Goal: Task Accomplishment & Management: Manage account settings

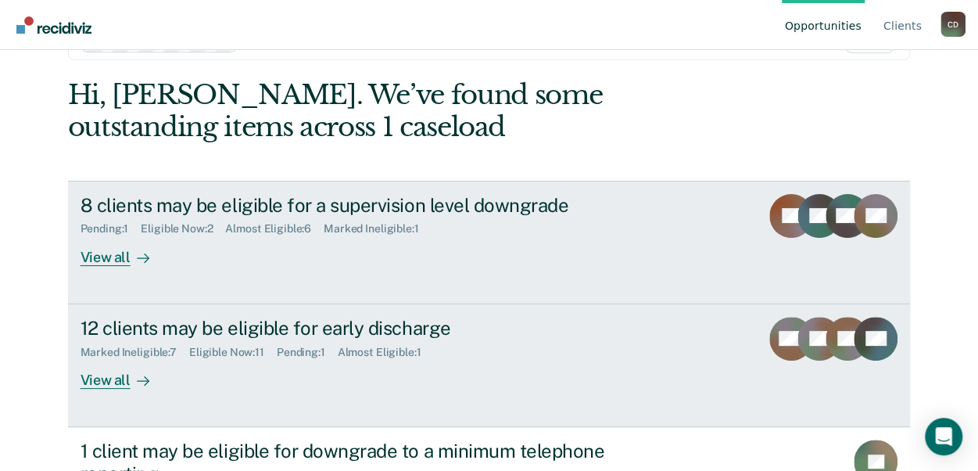
scroll to position [78, 0]
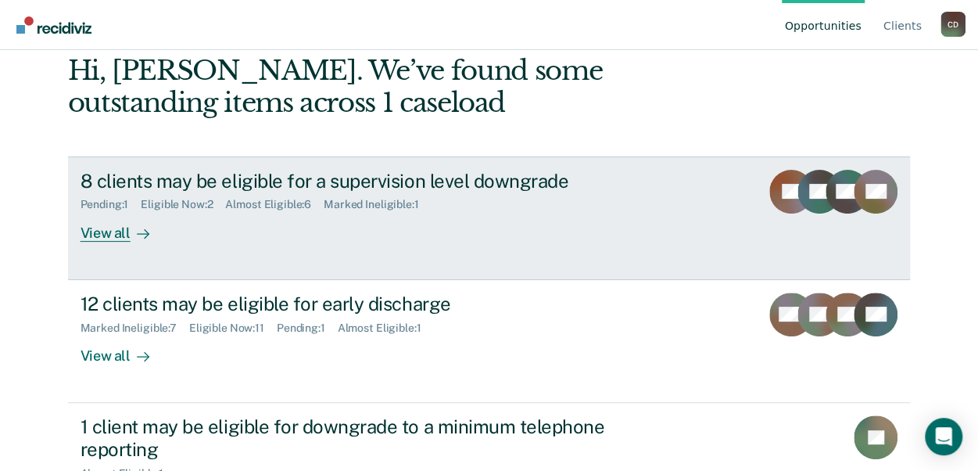
click at [109, 232] on div "View all" at bounding box center [125, 226] width 88 height 31
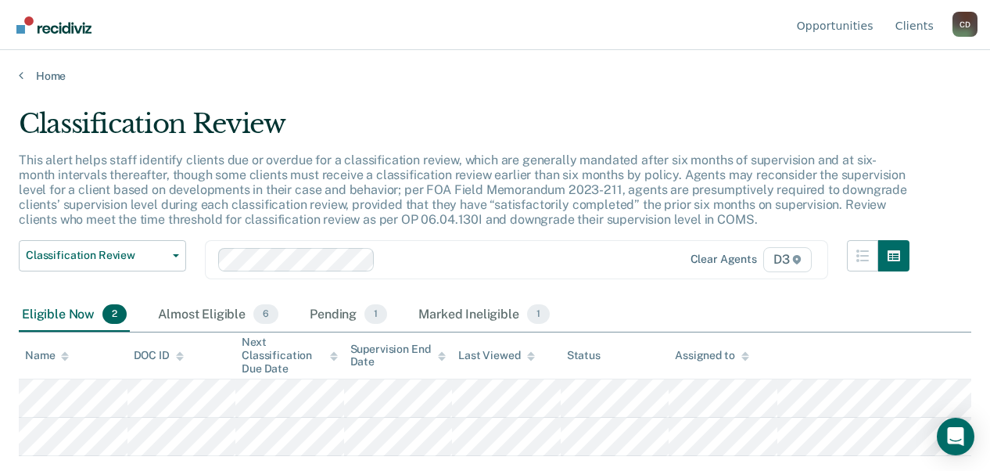
click at [436, 168] on p "This alert helps staff identify clients due or overdue for a classification rev…" at bounding box center [463, 190] width 888 height 75
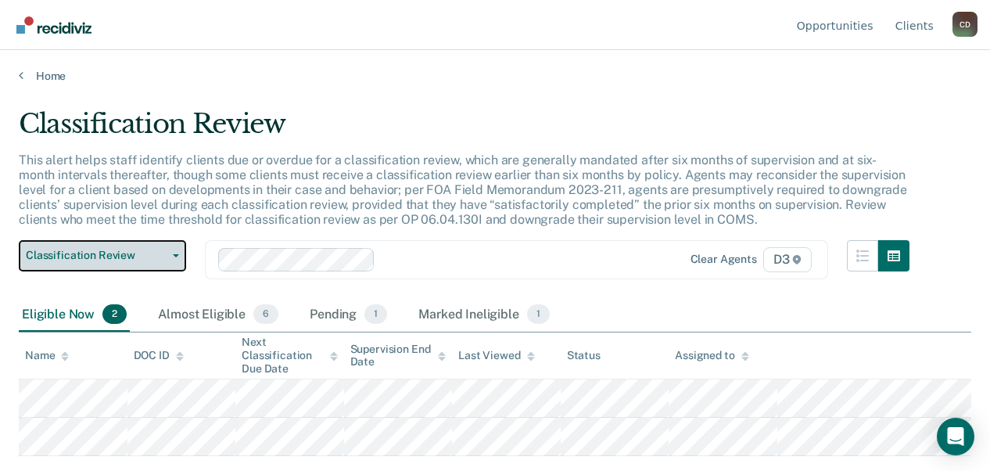
click at [174, 259] on button "Classification Review" at bounding box center [102, 255] width 167 height 31
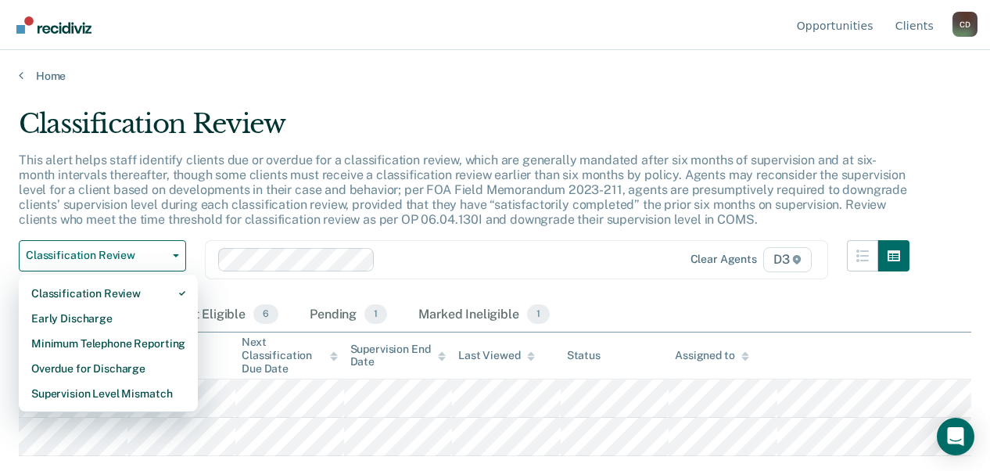
click at [372, 154] on p "This alert helps staff identify clients due or overdue for a classification rev…" at bounding box center [463, 190] width 888 height 75
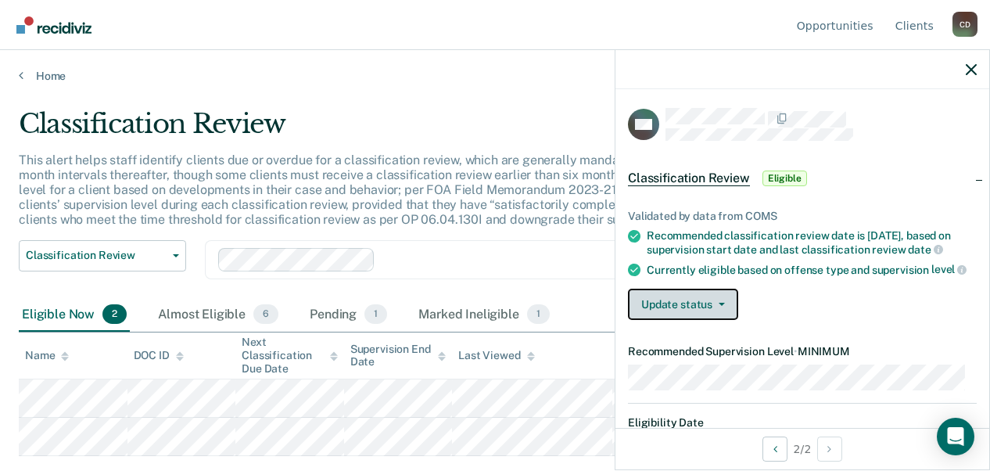
click at [724, 317] on button "Update status" at bounding box center [683, 304] width 110 height 31
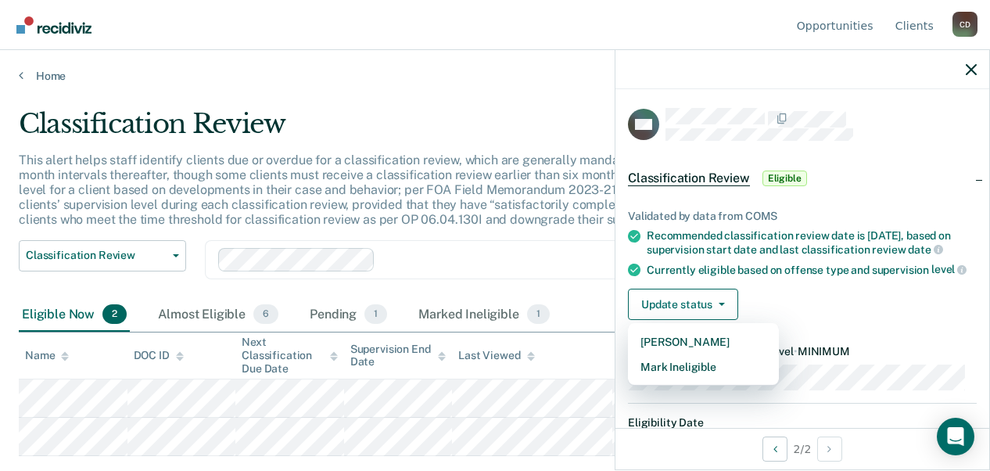
drag, startPoint x: 843, startPoint y: 231, endPoint x: 844, endPoint y: 239, distance: 8.6
click at [843, 232] on div "Recommended classification review date is [DATE], based on supervision start da…" at bounding box center [812, 242] width 330 height 27
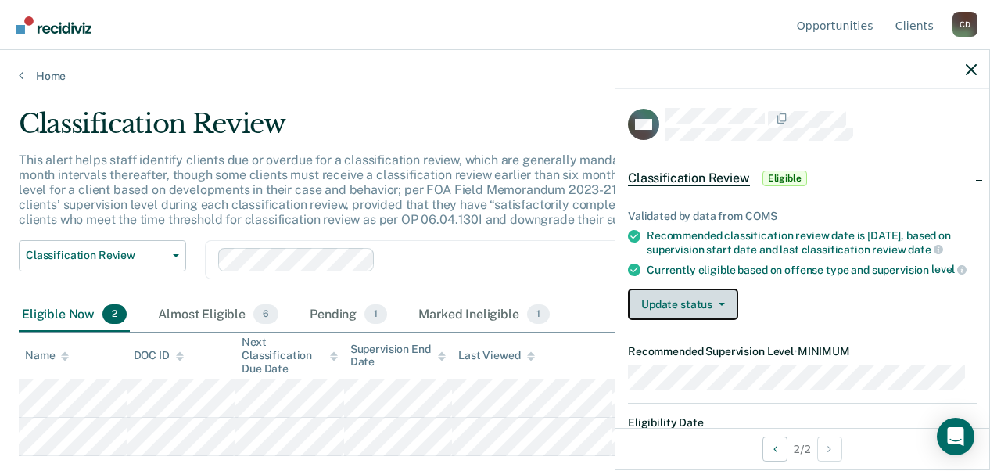
click at [721, 306] on icon "button" at bounding box center [722, 304] width 6 height 3
click at [839, 299] on div "Update status [PERSON_NAME] Mark Ineligible" at bounding box center [802, 304] width 349 height 31
click at [731, 320] on button "Update status" at bounding box center [683, 304] width 110 height 31
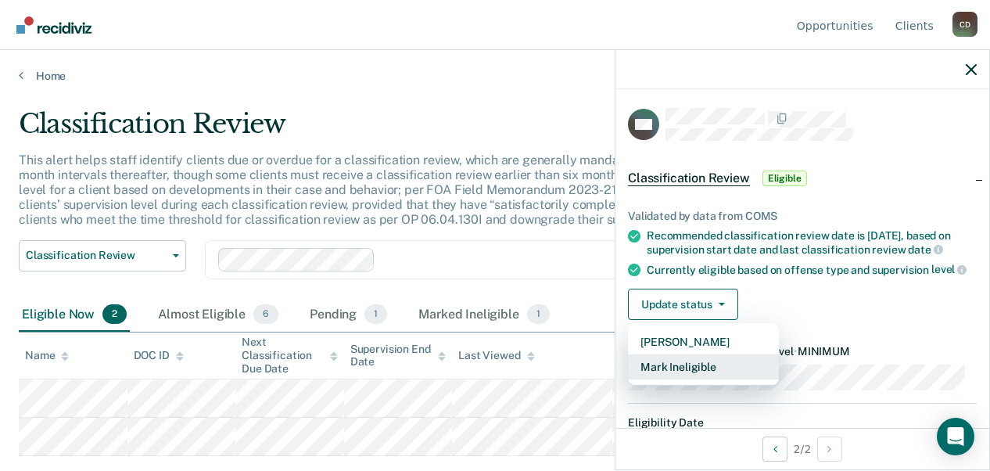
click at [705, 376] on button "Mark Ineligible" at bounding box center [703, 366] width 151 height 25
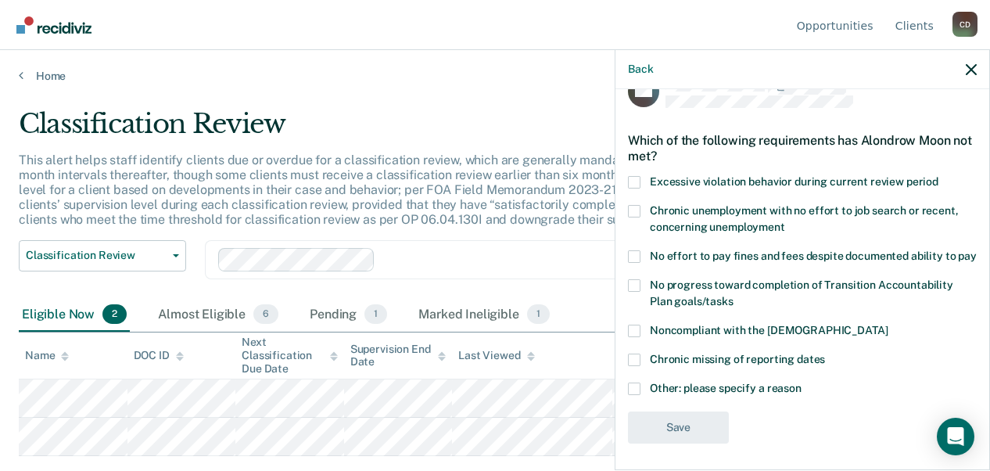
scroll to position [51, 0]
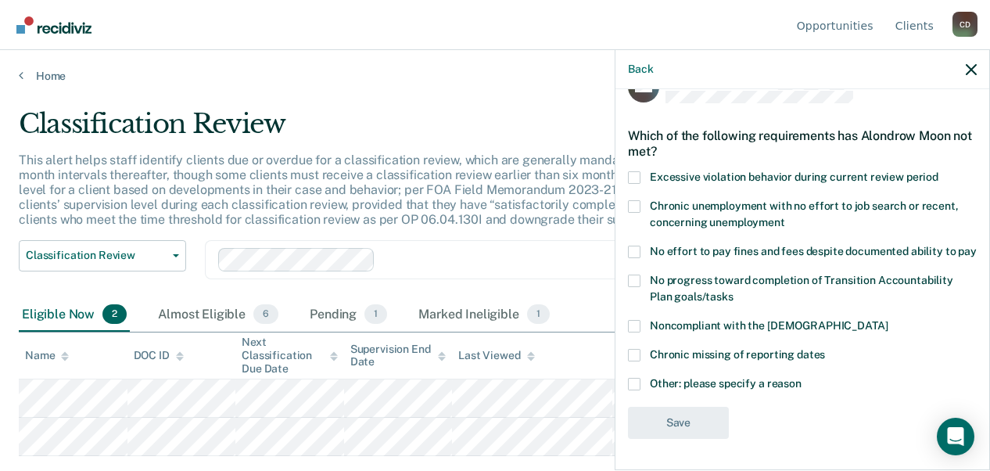
click at [635, 381] on span at bounding box center [634, 384] width 13 height 13
click at [802, 378] on input "Other: please specify a reason" at bounding box center [802, 378] width 0 height 0
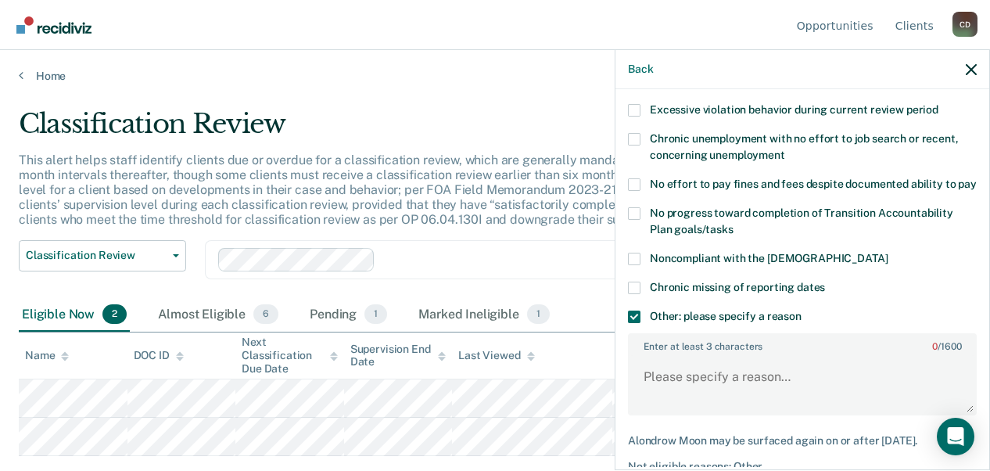
scroll to position [129, 0]
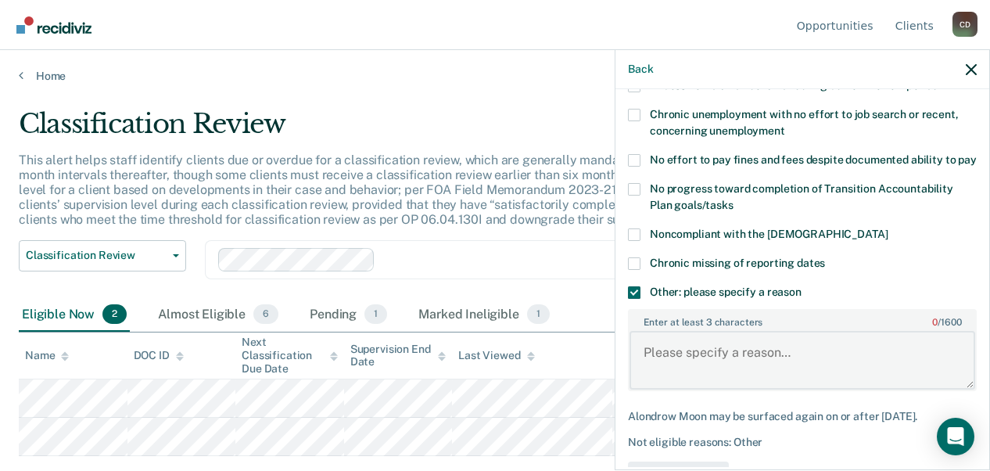
drag, startPoint x: 672, startPoint y: 359, endPoint x: 696, endPoint y: 353, distance: 25.0
click at [682, 356] on textarea "Enter at least 3 characters 0 / 1600" at bounding box center [803, 360] width 346 height 58
type textarea ":"
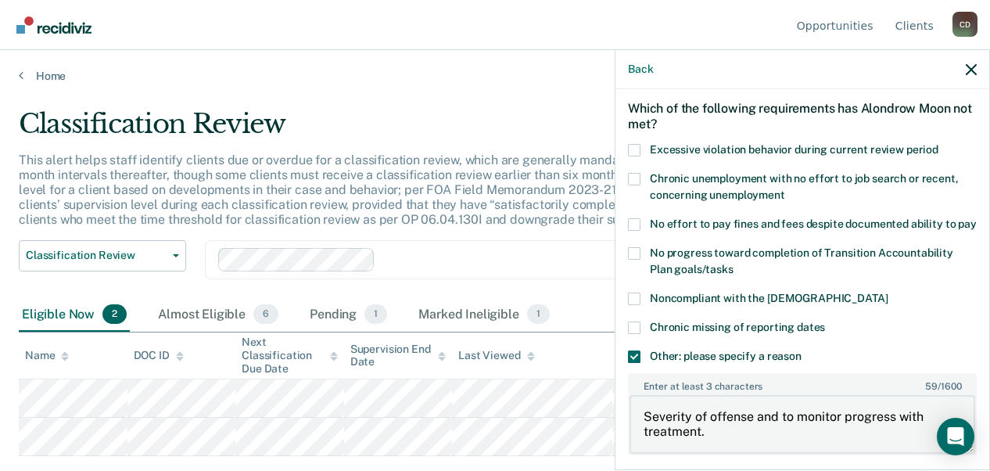
scroll to position [197, 0]
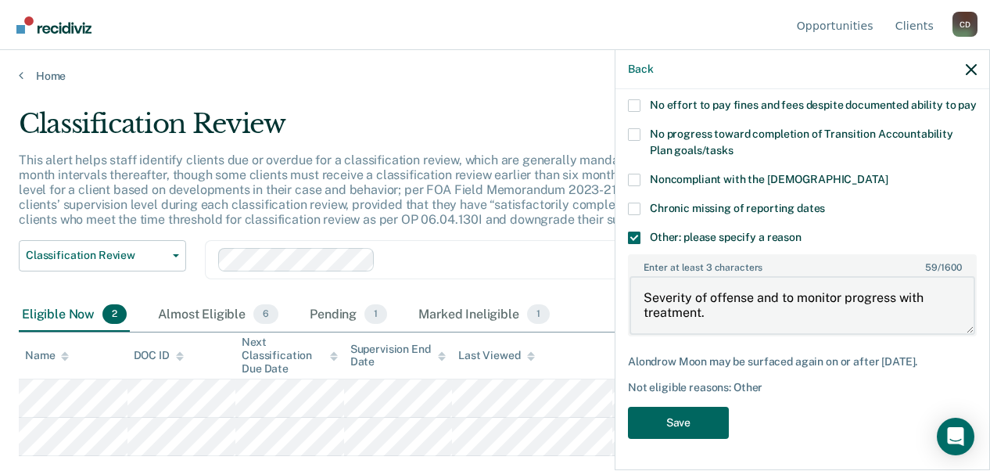
type textarea "Severity of offense and to monitor progress with treatment."
click at [697, 421] on button "Save" at bounding box center [678, 423] width 101 height 32
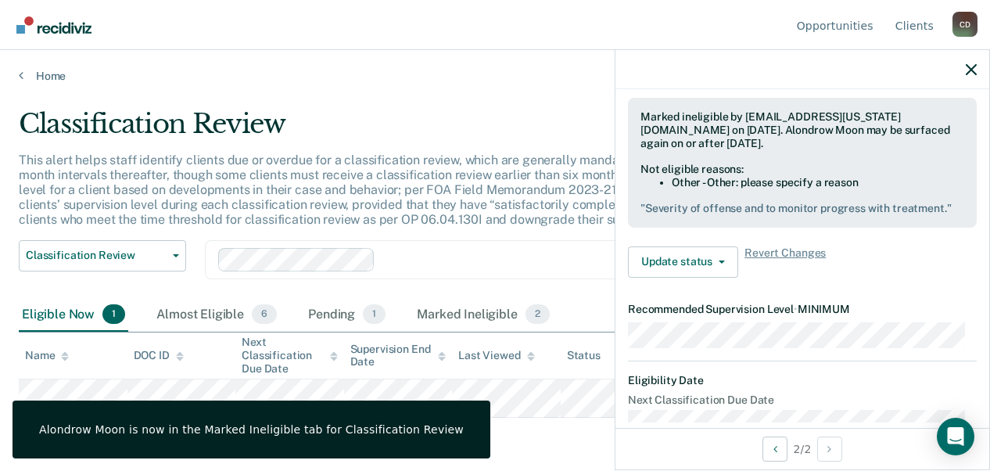
click at [416, 113] on div "Classification Review" at bounding box center [464, 130] width 891 height 45
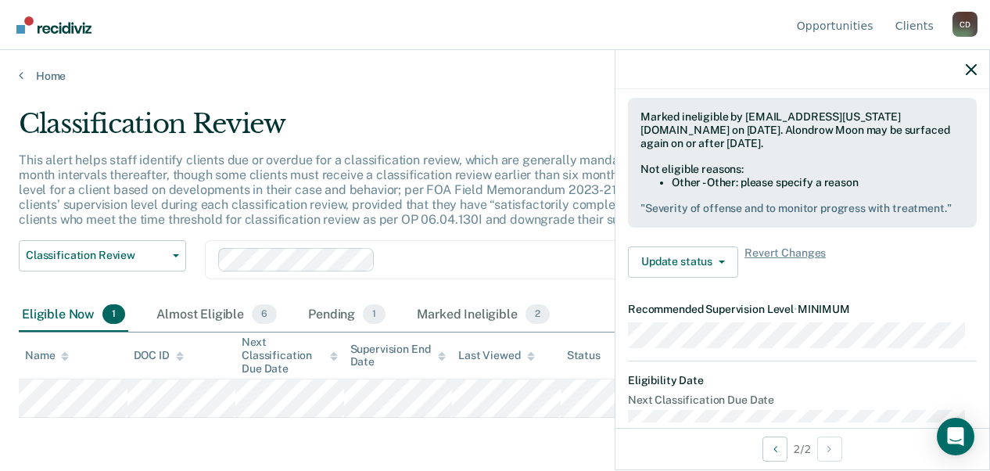
drag, startPoint x: 401, startPoint y: 90, endPoint x: 394, endPoint y: 94, distance: 8.1
click at [400, 91] on main "Classification Review This alert helps staff identify clients due or overdue fo…" at bounding box center [495, 274] width 990 height 383
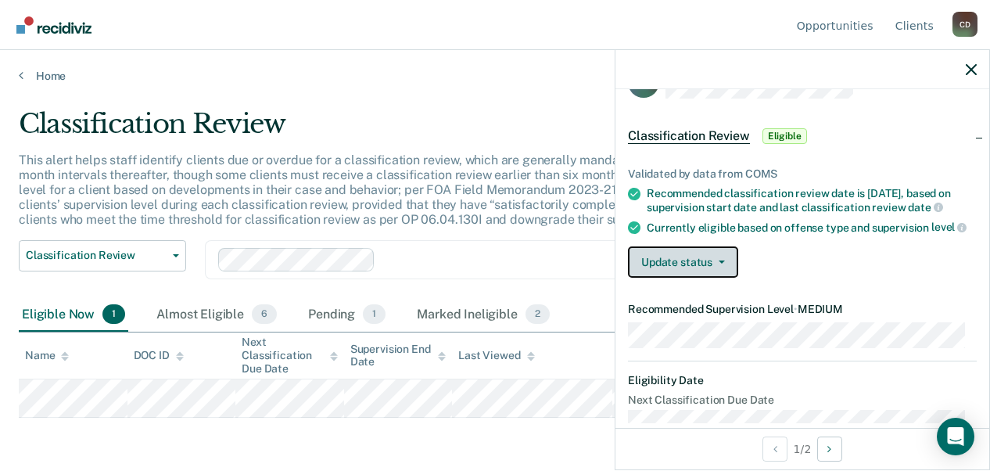
click at [720, 264] on icon "button" at bounding box center [722, 261] width 6 height 3
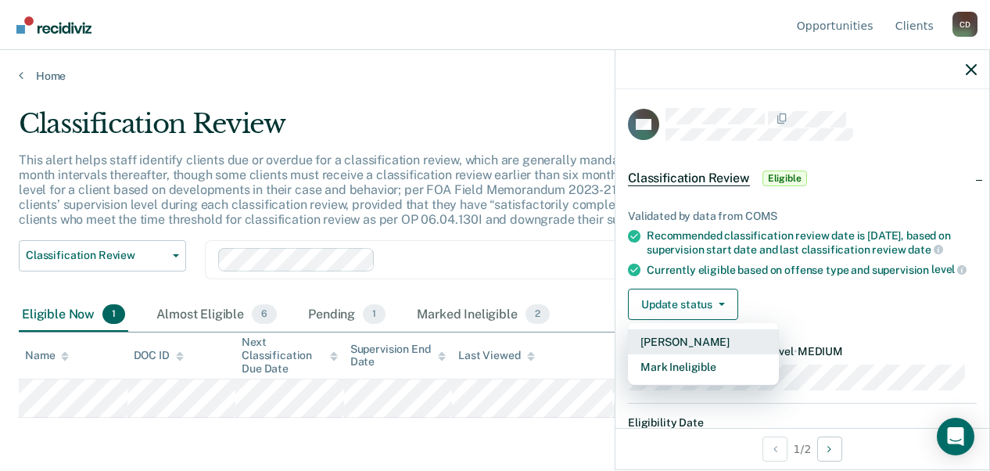
scroll to position [0, 0]
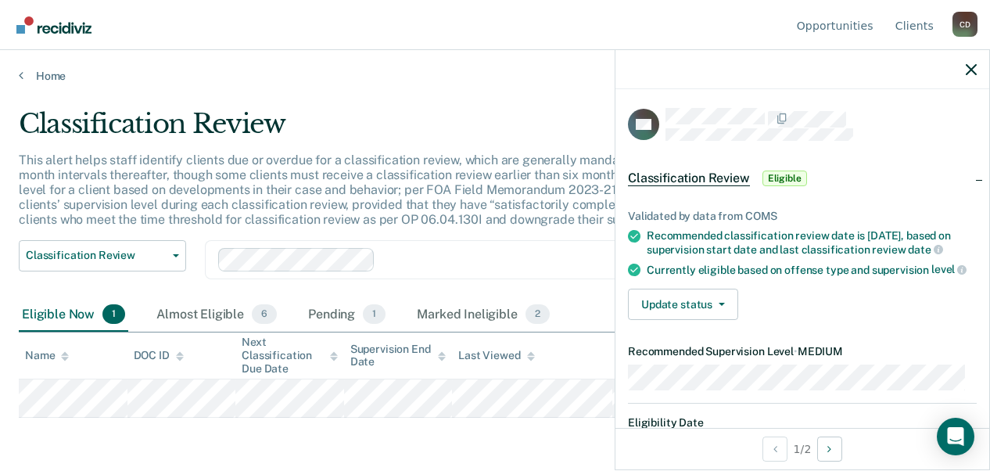
click at [900, 142] on article "DH Classification Review Eligible Validated by data from COMS Recommended class…" at bounding box center [802, 469] width 349 height 723
click at [715, 310] on button "Update status" at bounding box center [683, 304] width 110 height 31
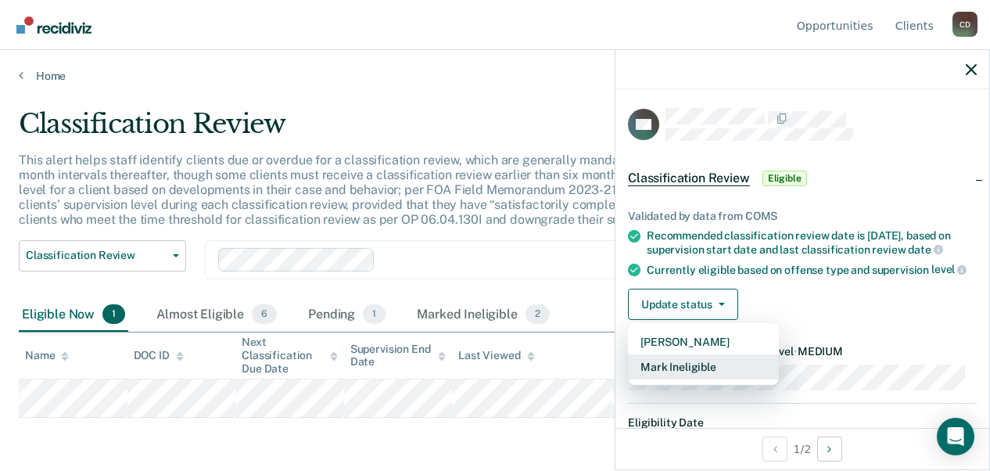
click at [703, 379] on button "Mark Ineligible" at bounding box center [703, 366] width 151 height 25
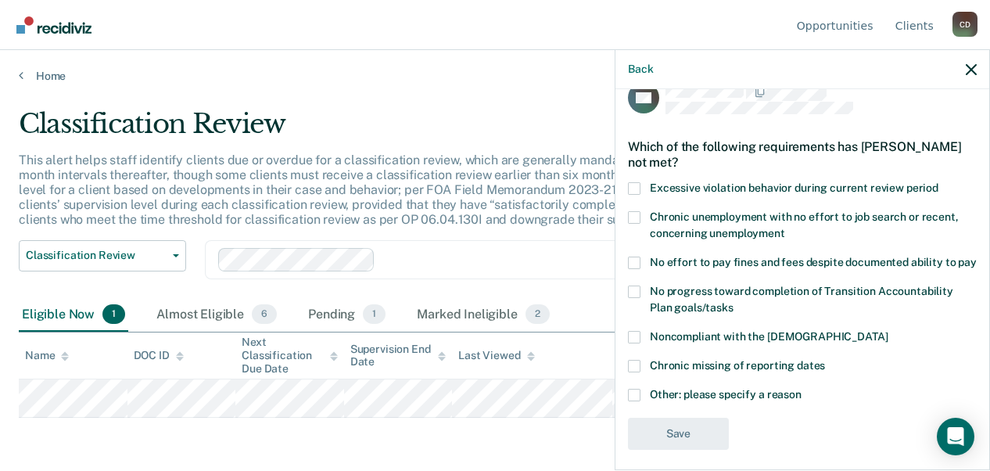
scroll to position [51, 0]
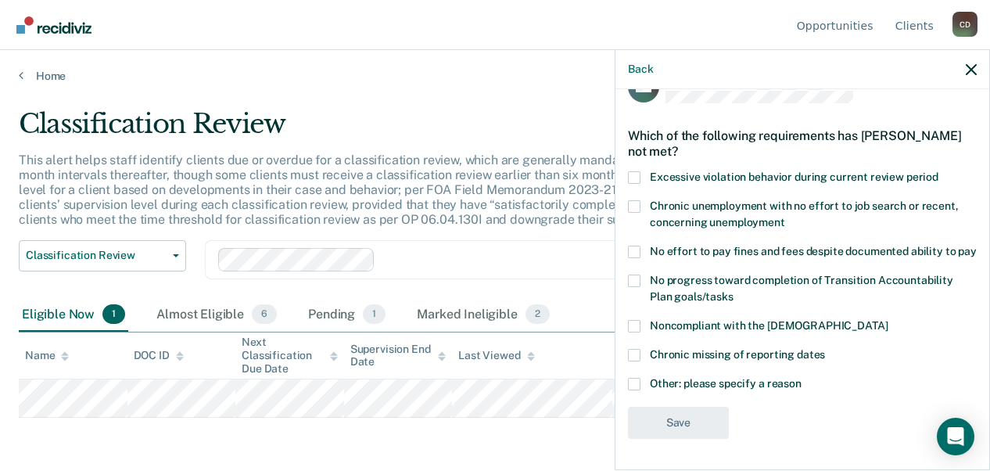
drag, startPoint x: 640, startPoint y: 384, endPoint x: 680, endPoint y: 381, distance: 40.8
click at [647, 379] on label "Other: please specify a reason" at bounding box center [802, 386] width 349 height 16
click at [802, 378] on input "Other: please specify a reason" at bounding box center [802, 378] width 0 height 0
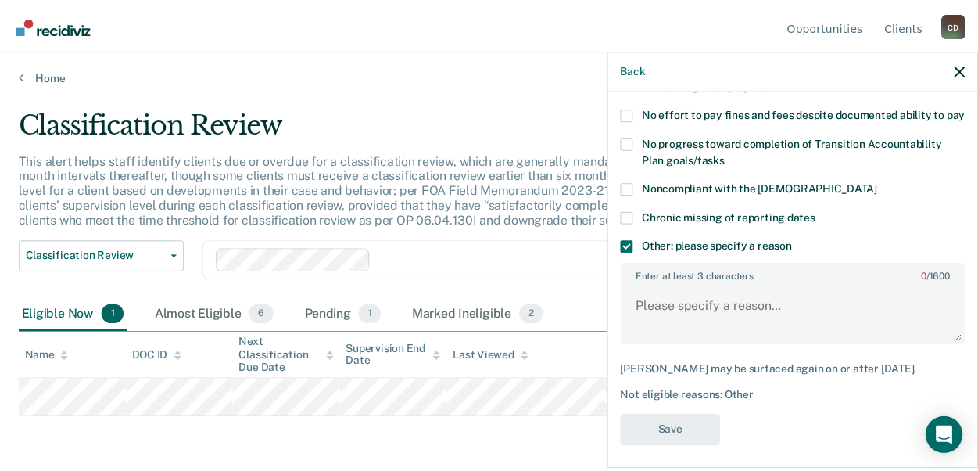
scroll to position [197, 0]
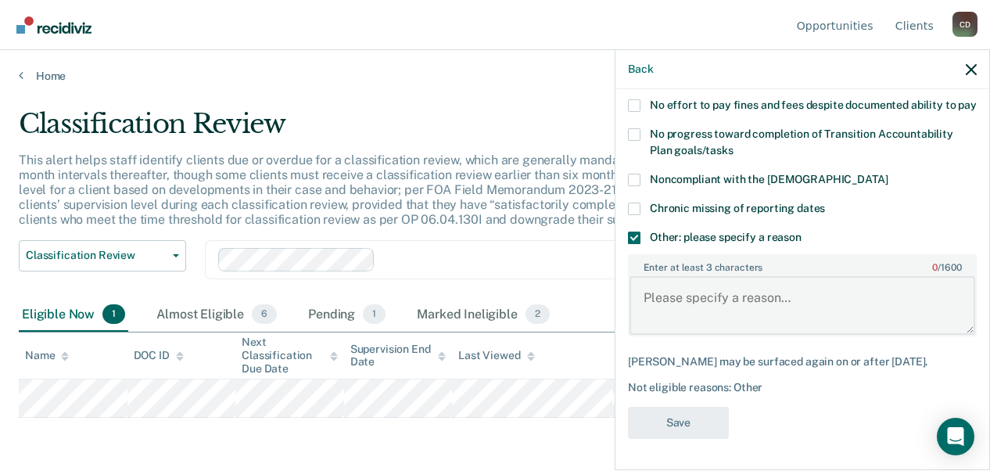
drag, startPoint x: 653, startPoint y: 300, endPoint x: 704, endPoint y: 285, distance: 53.0
click at [666, 294] on textarea "Enter at least 3 characters 0 / 1600" at bounding box center [803, 305] width 346 height 58
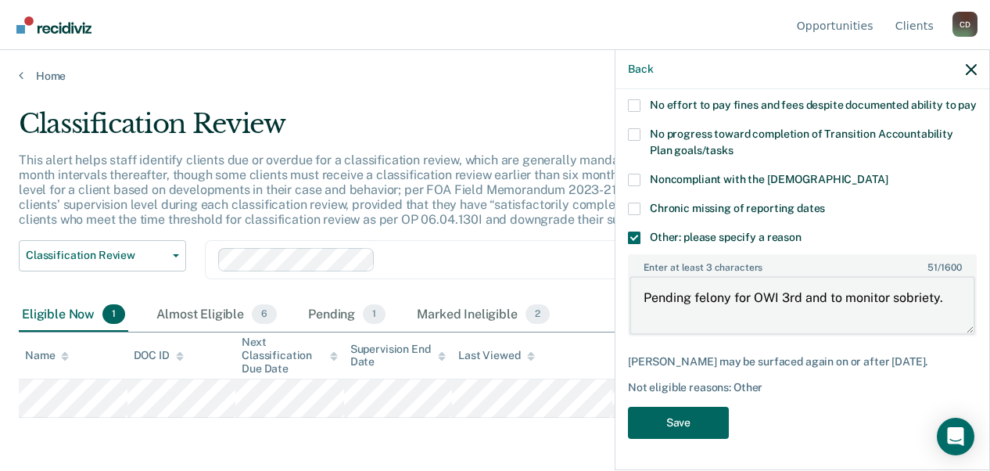
type textarea "Pending felony for OWI 3rd and to monitor sobriety."
click at [668, 422] on button "Save" at bounding box center [678, 423] width 101 height 32
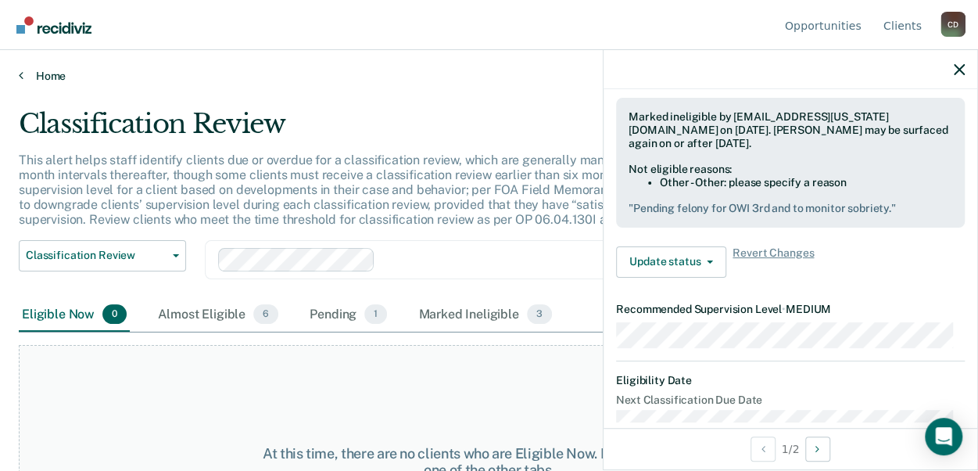
click at [34, 77] on link "Home" at bounding box center [489, 76] width 941 height 14
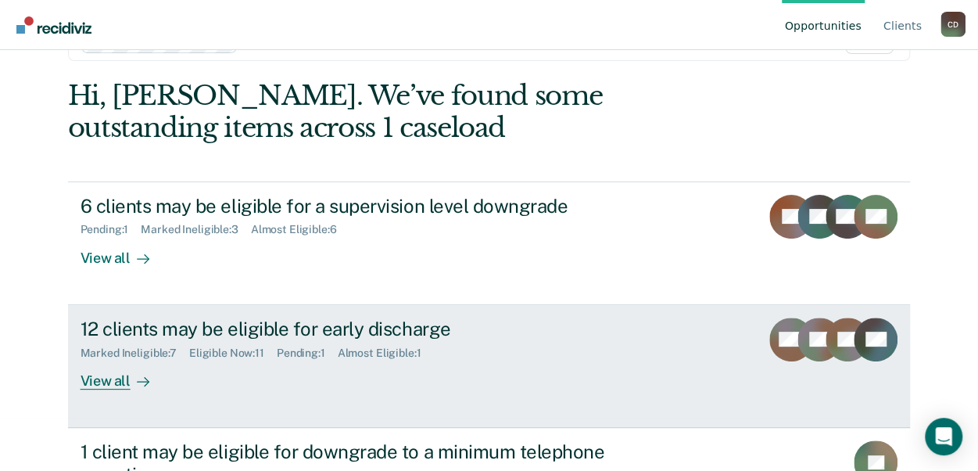
scroll to position [78, 0]
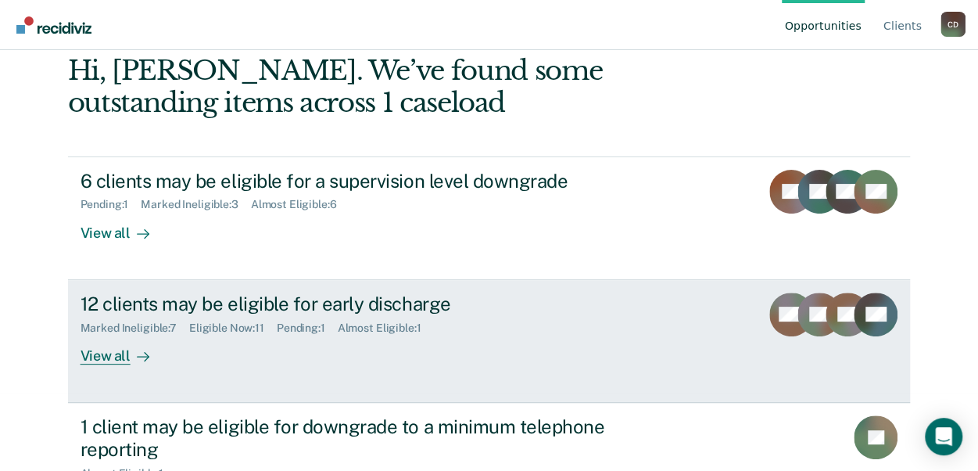
click at [109, 357] on div "View all" at bounding box center [125, 349] width 88 height 31
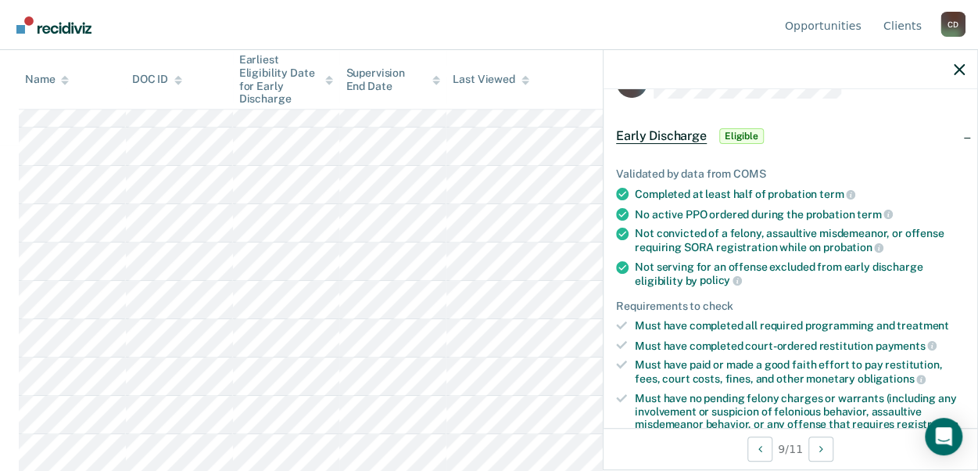
scroll to position [156, 0]
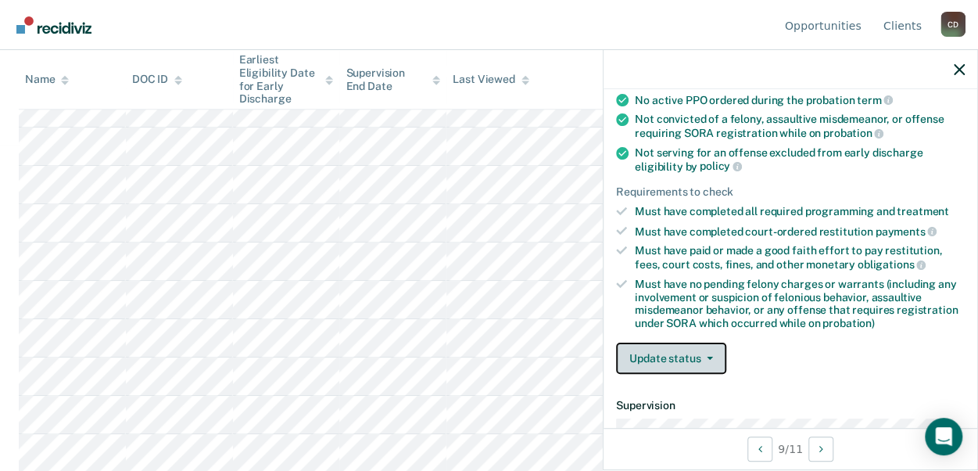
click at [709, 357] on icon "button" at bounding box center [710, 358] width 6 height 3
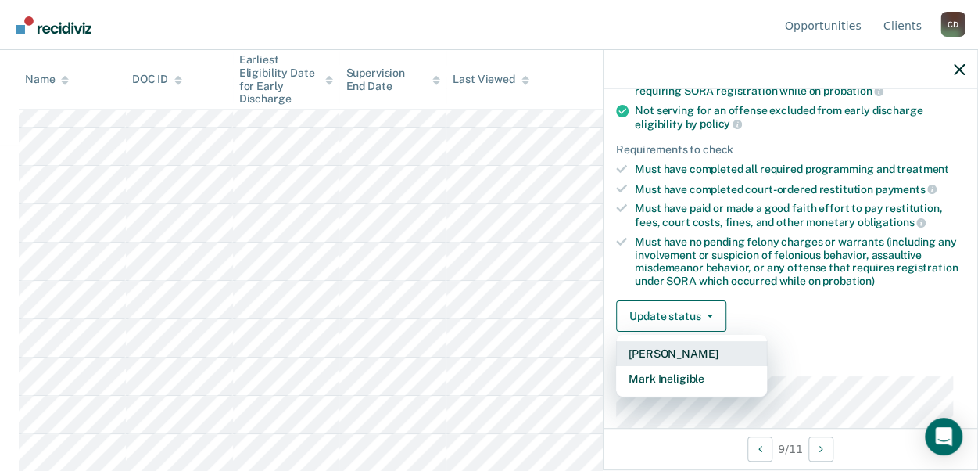
scroll to position [235, 0]
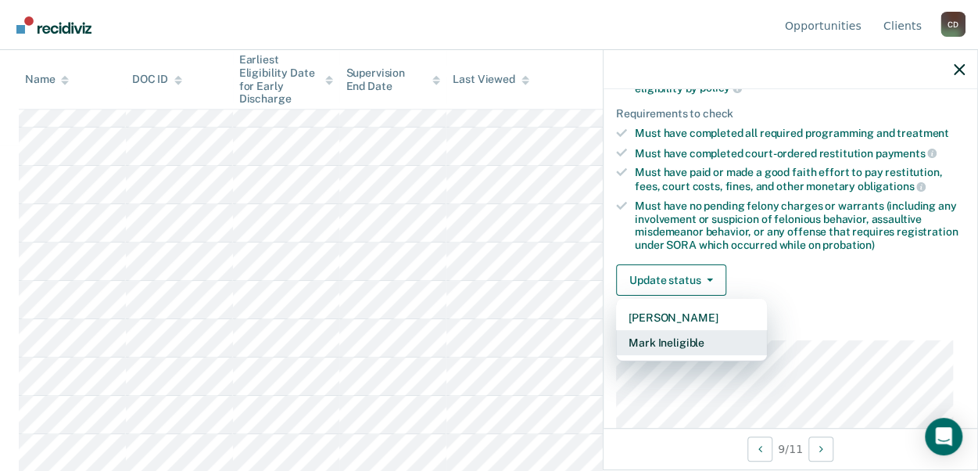
click at [705, 341] on button "Mark Ineligible" at bounding box center [691, 342] width 151 height 25
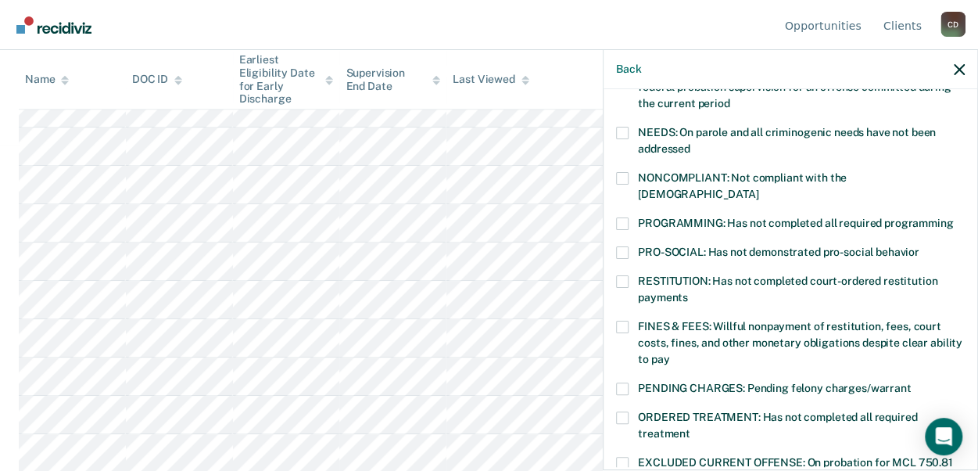
click at [624, 217] on span at bounding box center [622, 223] width 13 height 13
click at [953, 217] on input "PROGRAMMING: Has not completed all required programming" at bounding box center [953, 217] width 0 height 0
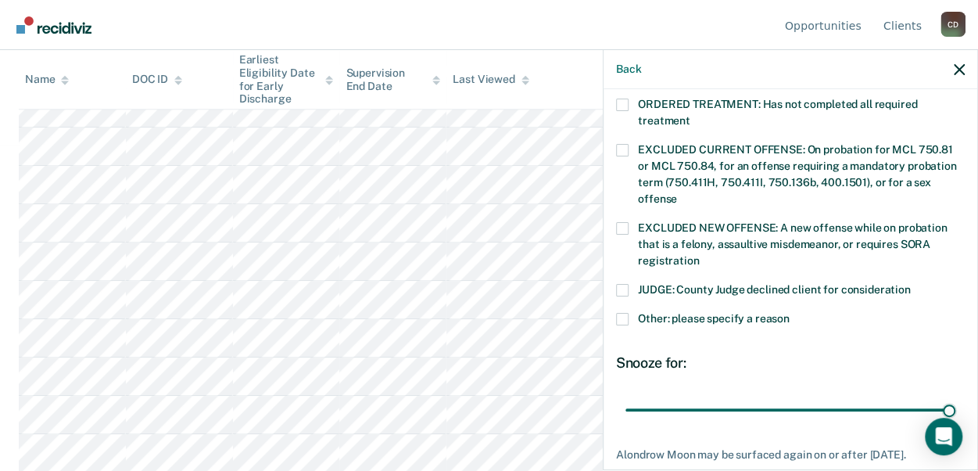
drag, startPoint x: 744, startPoint y: 393, endPoint x: 979, endPoint y: 389, distance: 235.5
type input "90"
click at [956, 396] on input "range" at bounding box center [791, 409] width 330 height 27
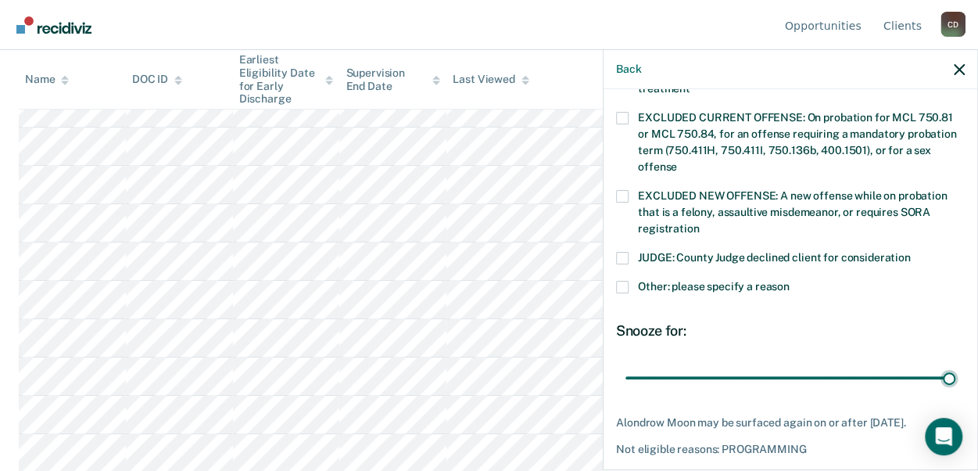
scroll to position [622, 0]
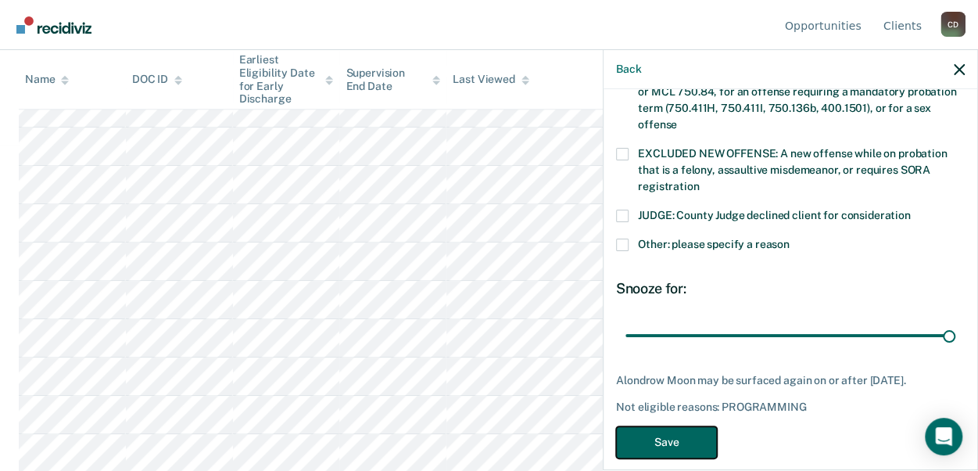
click at [669, 428] on button "Save" at bounding box center [666, 442] width 101 height 32
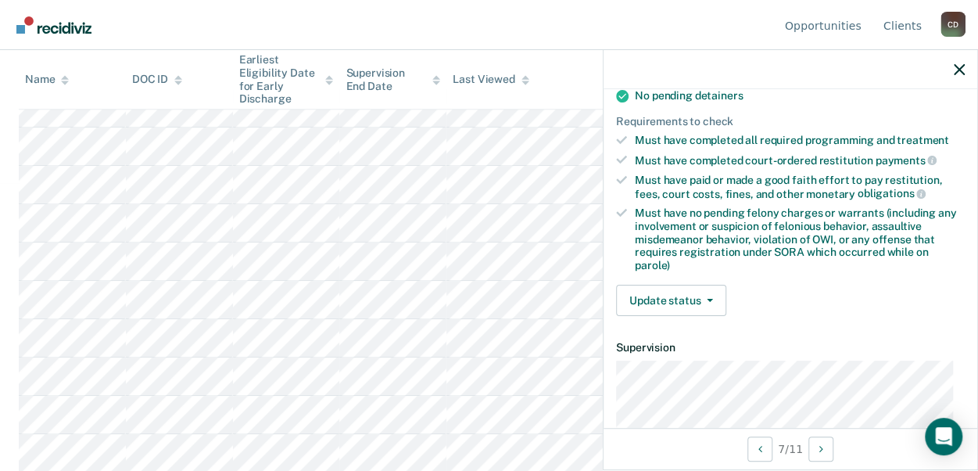
scroll to position [353, 0]
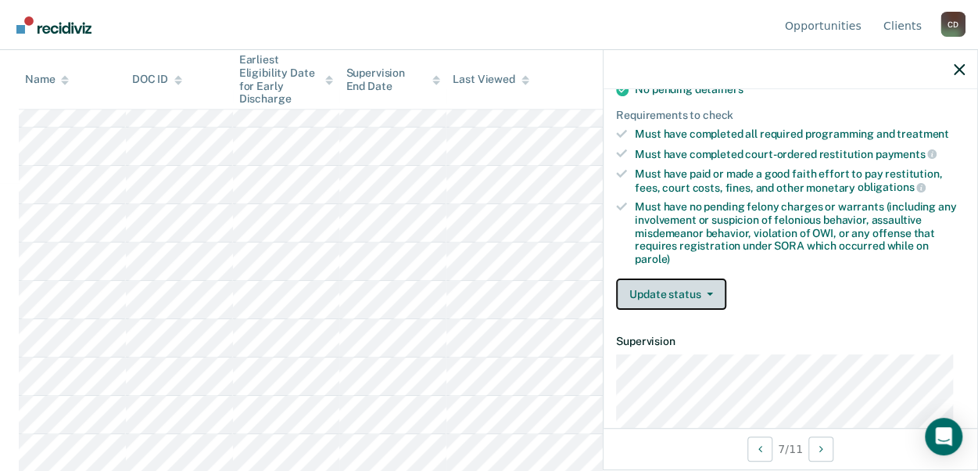
click at [714, 287] on button "Update status" at bounding box center [671, 293] width 110 height 31
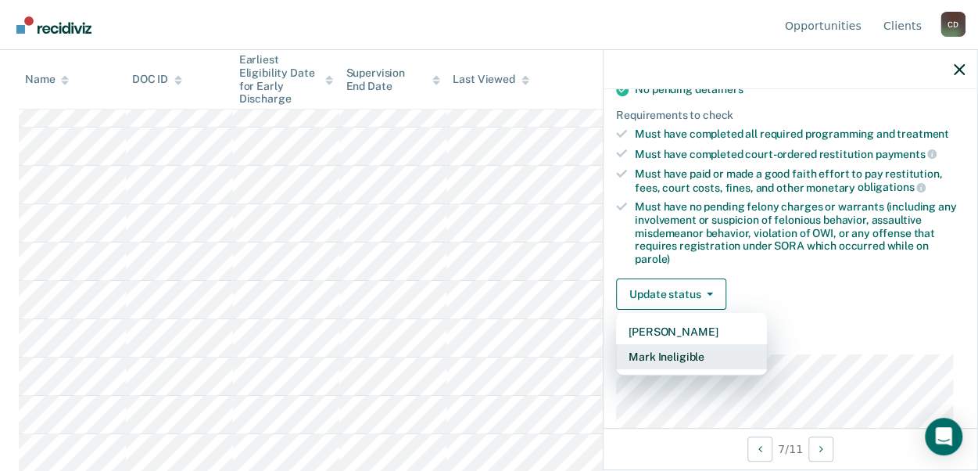
click at [690, 352] on button "Mark Ineligible" at bounding box center [691, 356] width 151 height 25
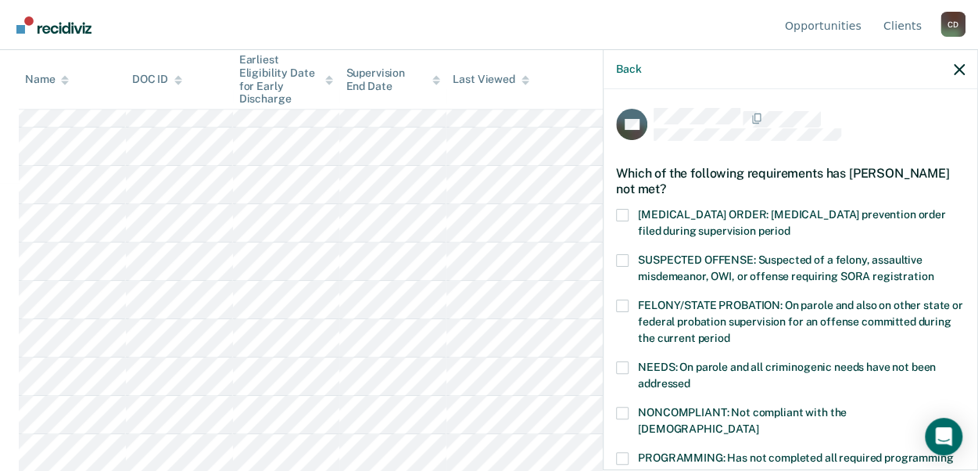
scroll to position [78, 0]
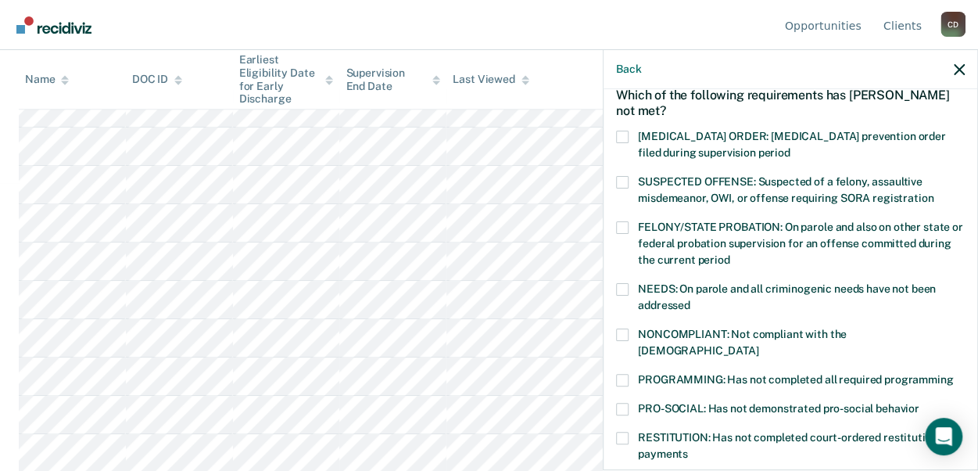
drag, startPoint x: 623, startPoint y: 334, endPoint x: 668, endPoint y: 334, distance: 45.4
click at [624, 333] on span at bounding box center [622, 334] width 13 height 13
click at [759, 345] on input "NONCOMPLIANT: Not compliant with the [DEMOGRAPHIC_DATA]" at bounding box center [759, 345] width 0 height 0
drag, startPoint x: 613, startPoint y: 358, endPoint x: 624, endPoint y: 355, distance: 11.4
click at [616, 357] on div "SG Which of the following requirements has [PERSON_NAME] not met? [MEDICAL_DATA…" at bounding box center [791, 278] width 374 height 378
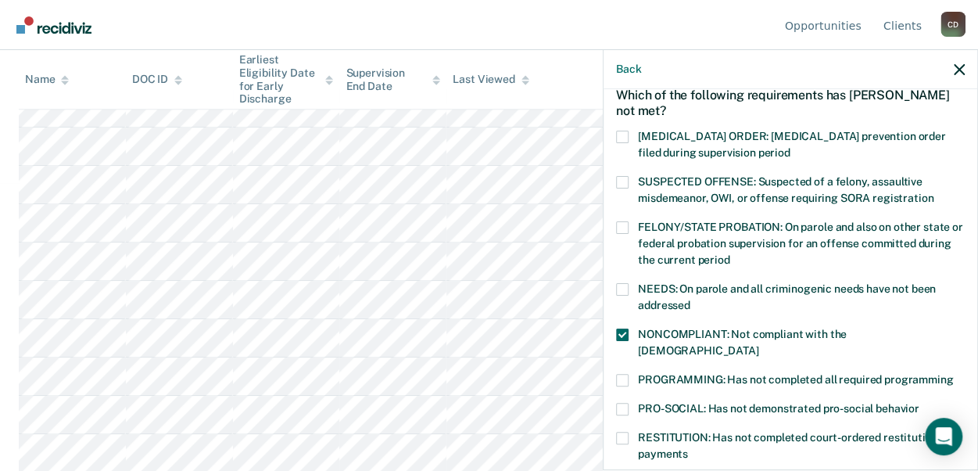
click at [620, 374] on span at bounding box center [622, 380] width 13 height 13
click at [953, 374] on input "PROGRAMMING: Has not completed all required programming" at bounding box center [953, 374] width 0 height 0
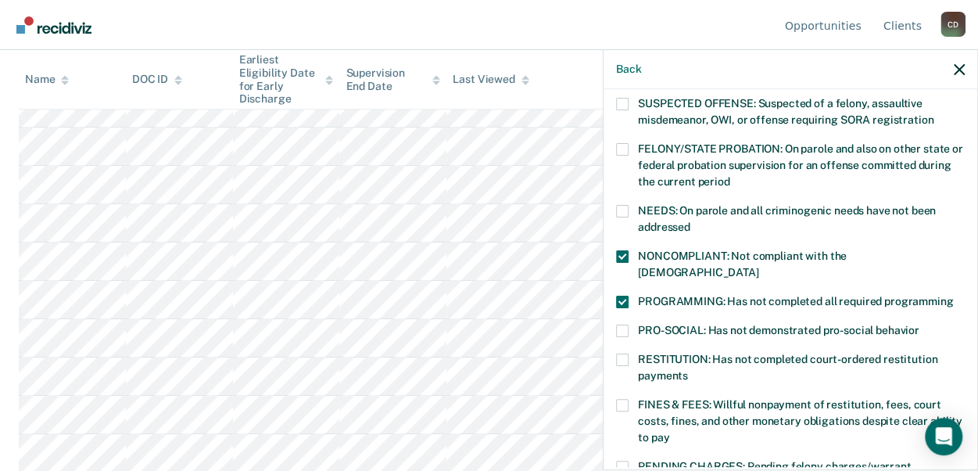
scroll to position [235, 0]
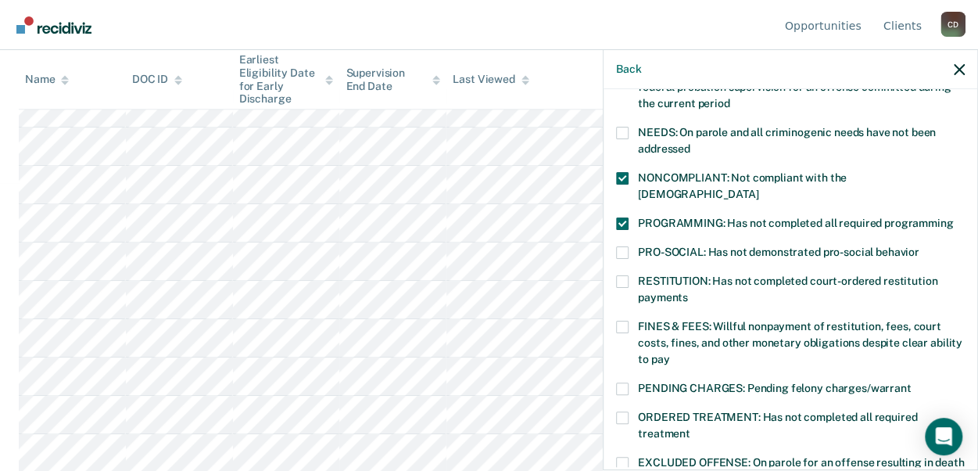
drag, startPoint x: 623, startPoint y: 372, endPoint x: 663, endPoint y: 361, distance: 42.1
click at [623, 382] on span at bounding box center [622, 388] width 13 height 13
click at [911, 382] on input "PENDING CHARGES: Pending felony charges/warrant" at bounding box center [911, 382] width 0 height 0
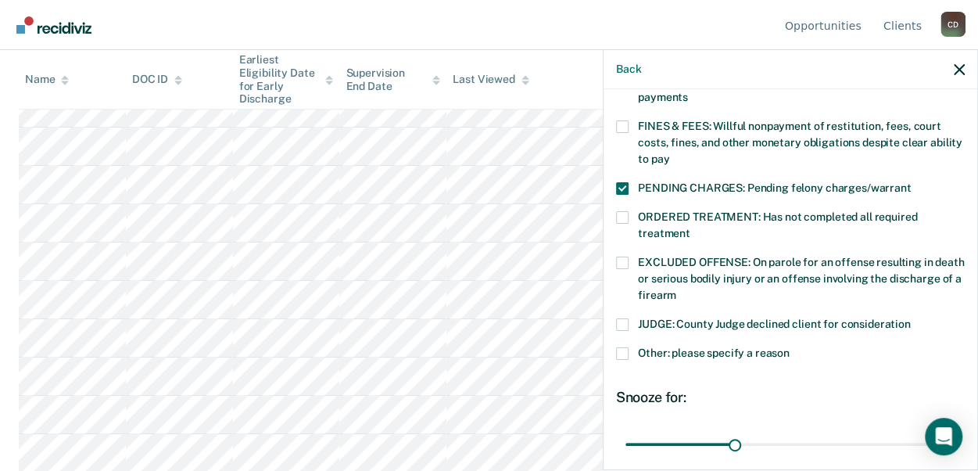
scroll to position [469, 0]
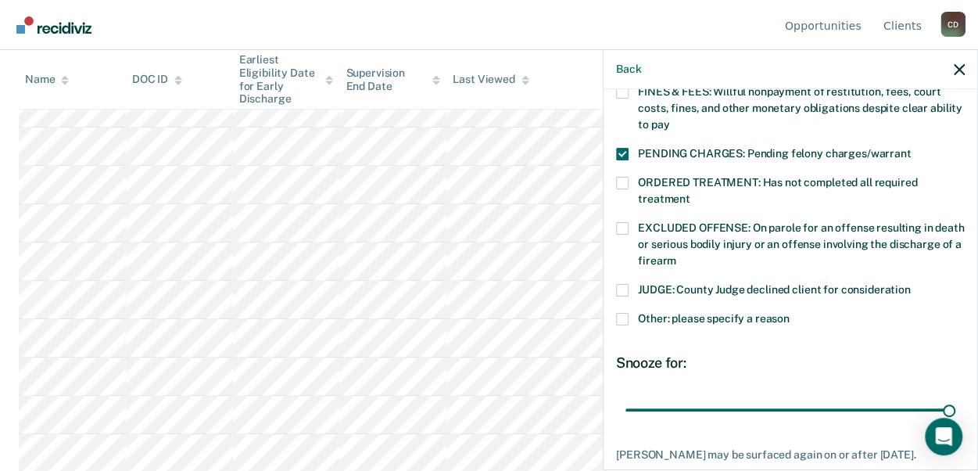
drag, startPoint x: 730, startPoint y: 391, endPoint x: 966, endPoint y: 404, distance: 235.8
type input "90"
click at [956, 405] on input "range" at bounding box center [791, 409] width 330 height 27
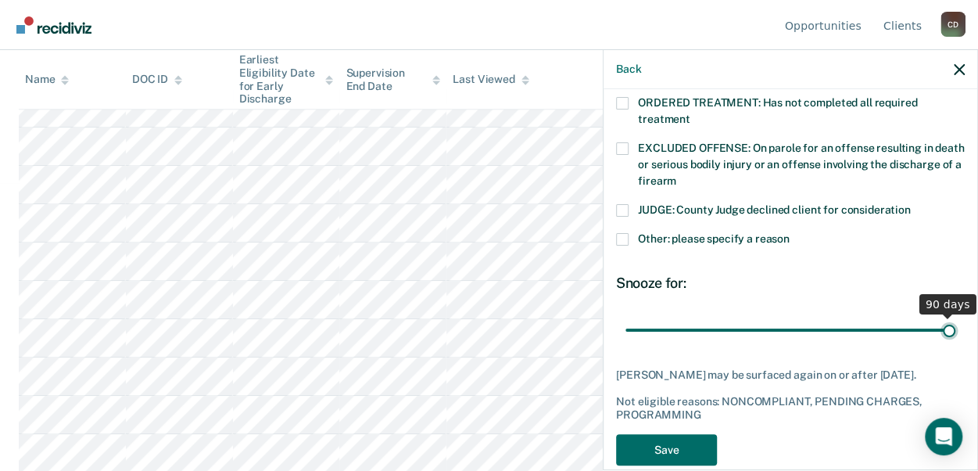
scroll to position [557, 0]
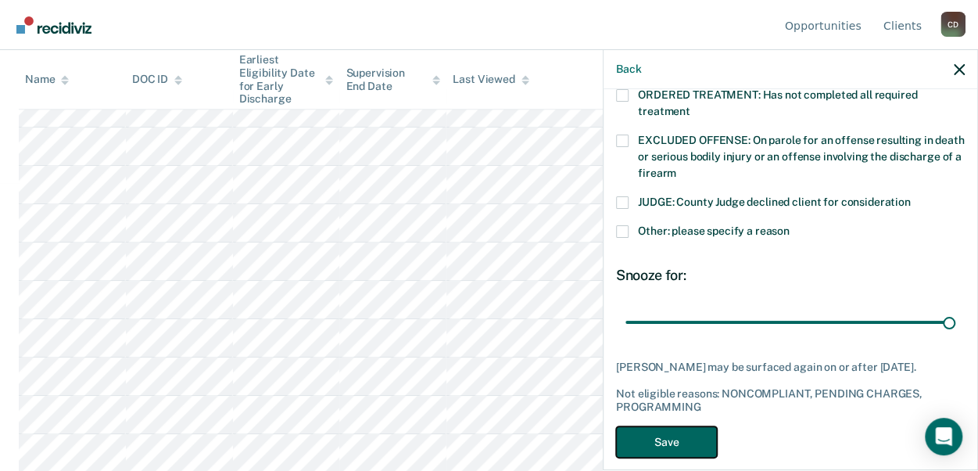
click at [689, 426] on button "Save" at bounding box center [666, 442] width 101 height 32
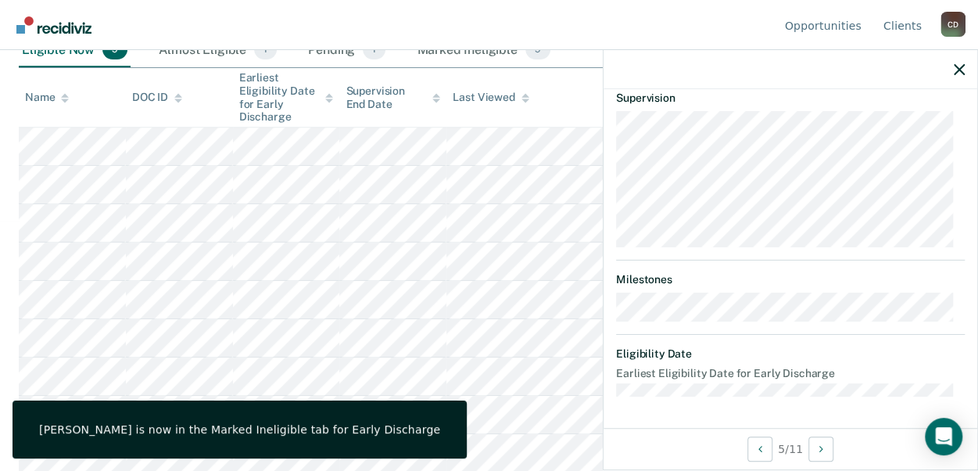
scroll to position [232, 0]
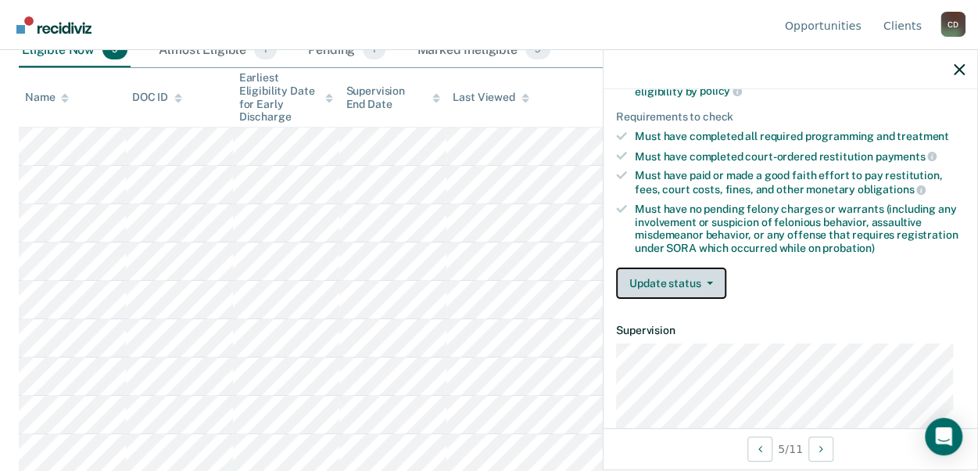
click at [707, 281] on button "Update status" at bounding box center [671, 282] width 110 height 31
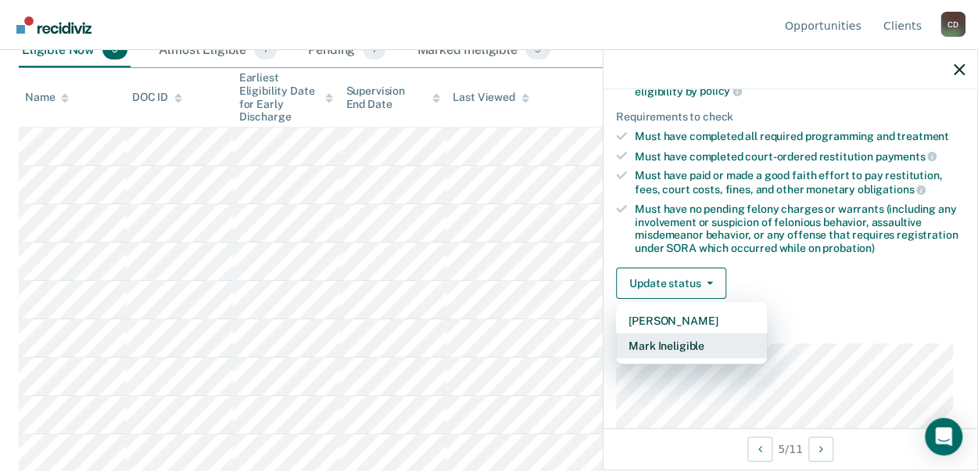
click at [708, 339] on button "Mark Ineligible" at bounding box center [691, 345] width 151 height 25
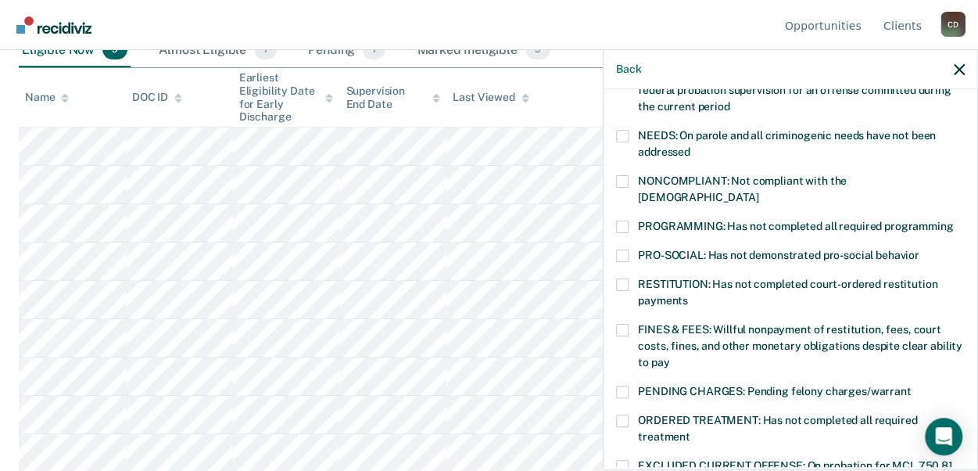
click at [616, 324] on span at bounding box center [622, 330] width 13 height 13
click at [669, 357] on input "FINES & FEES: Willful nonpayment of restitution, fees, court costs, fines, and …" at bounding box center [669, 357] width 0 height 0
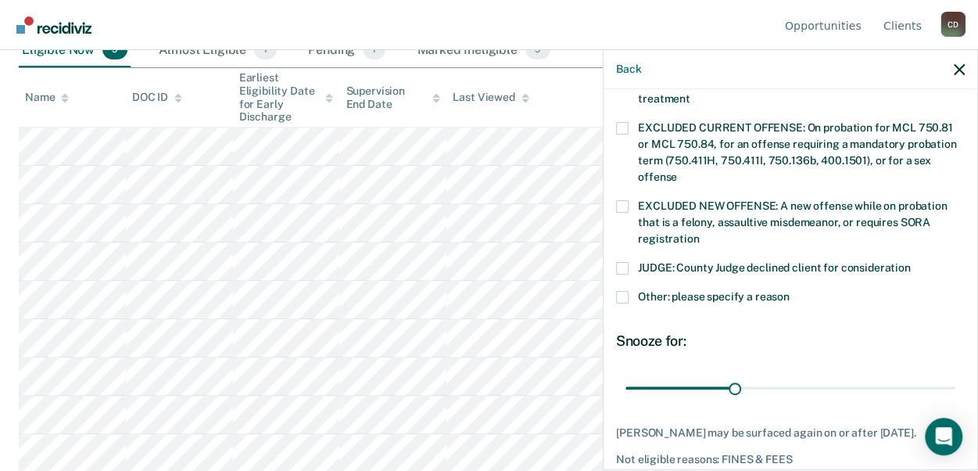
scroll to position [623, 0]
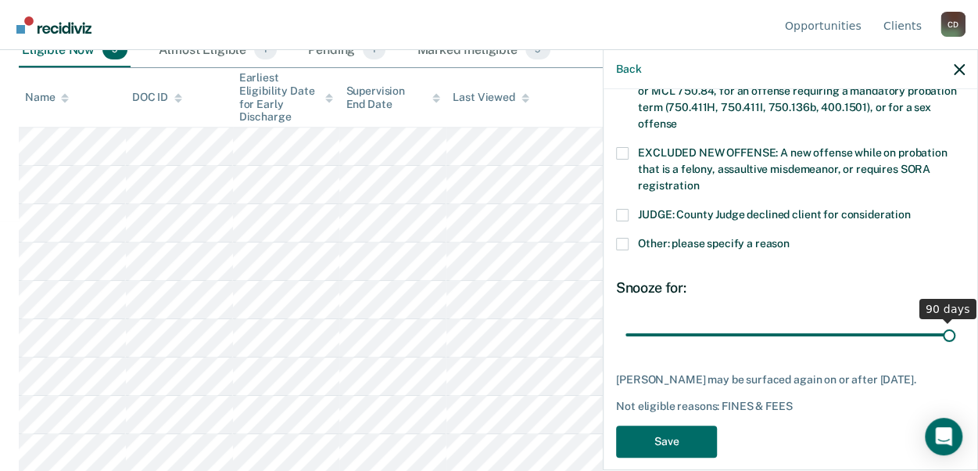
drag, startPoint x: 729, startPoint y: 320, endPoint x: 995, endPoint y: 339, distance: 266.6
type input "90"
click at [956, 339] on input "range" at bounding box center [791, 334] width 330 height 27
click at [688, 440] on button "Save" at bounding box center [666, 441] width 101 height 32
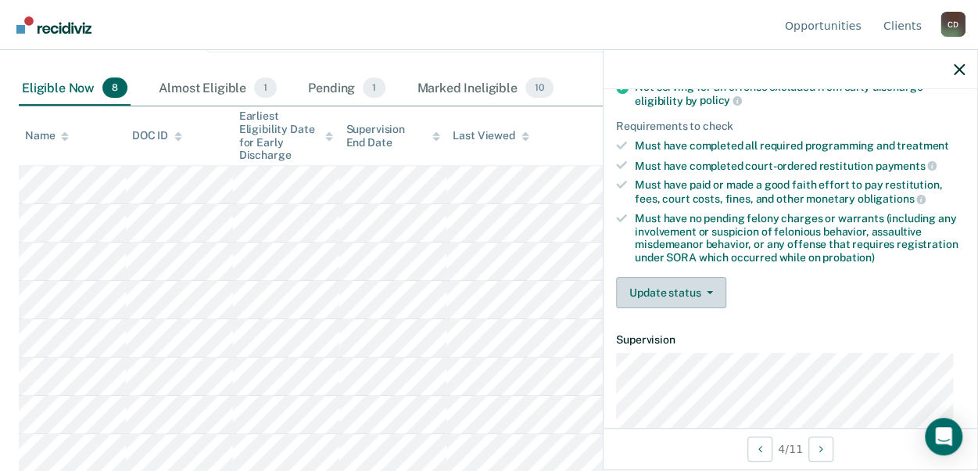
scroll to position [127, 0]
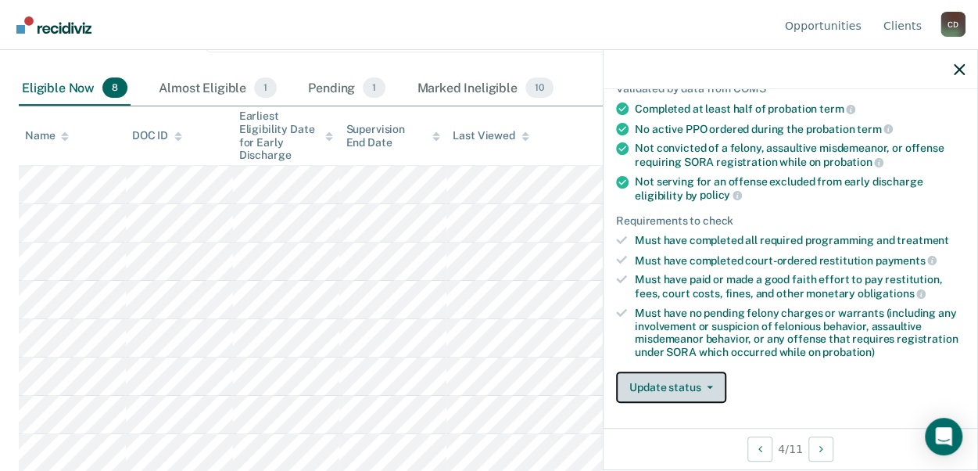
click at [715, 385] on button "Update status" at bounding box center [671, 386] width 110 height 31
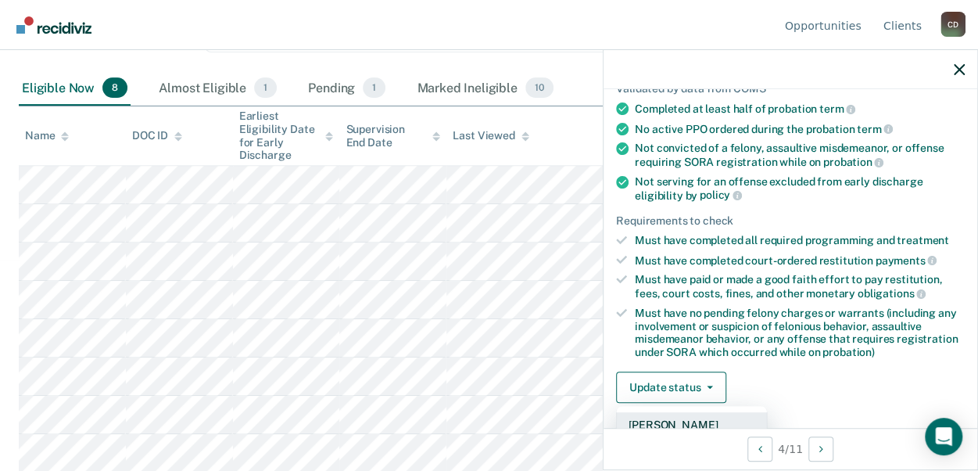
scroll to position [284, 0]
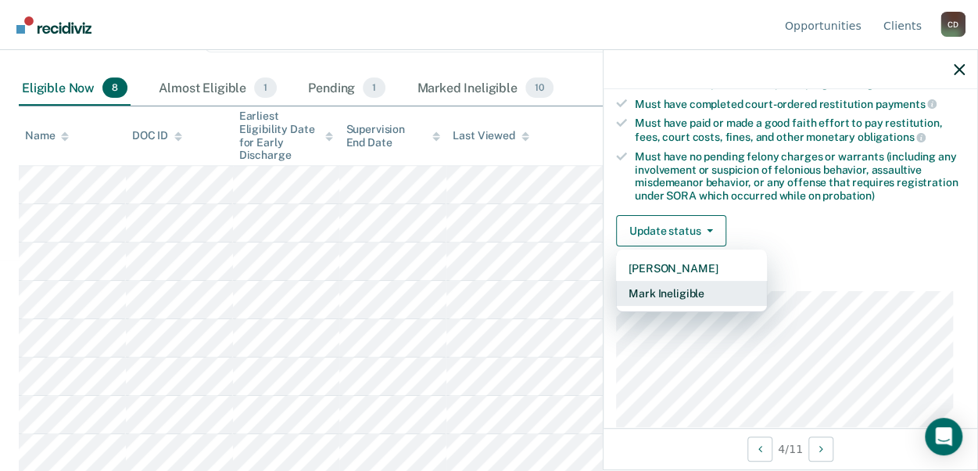
click at [703, 291] on button "Mark Ineligible" at bounding box center [691, 293] width 151 height 25
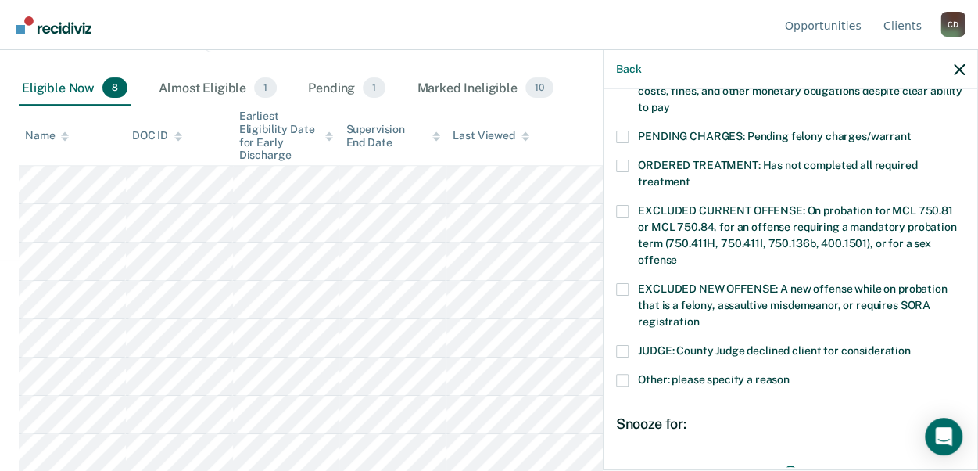
scroll to position [519, 0]
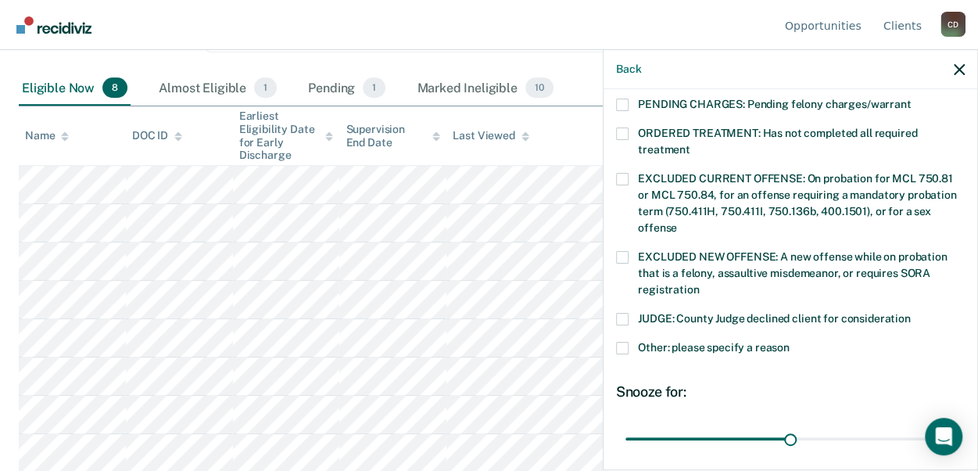
click at [619, 313] on span at bounding box center [622, 319] width 13 height 13
click at [911, 313] on input "JUDGE: County Judge declined client for consideration" at bounding box center [911, 313] width 0 height 0
drag, startPoint x: 785, startPoint y: 418, endPoint x: 976, endPoint y: 402, distance: 191.5
type input "59"
click at [956, 425] on input "range" at bounding box center [791, 438] width 330 height 27
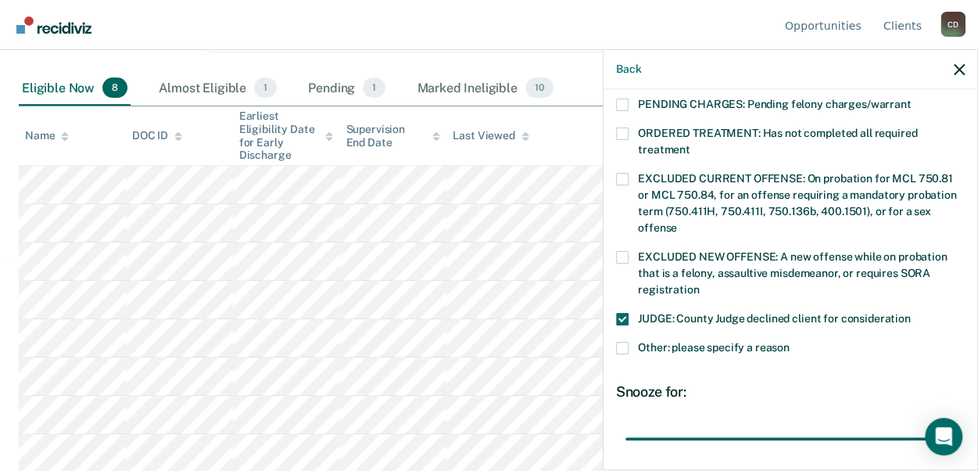
scroll to position [622, 0]
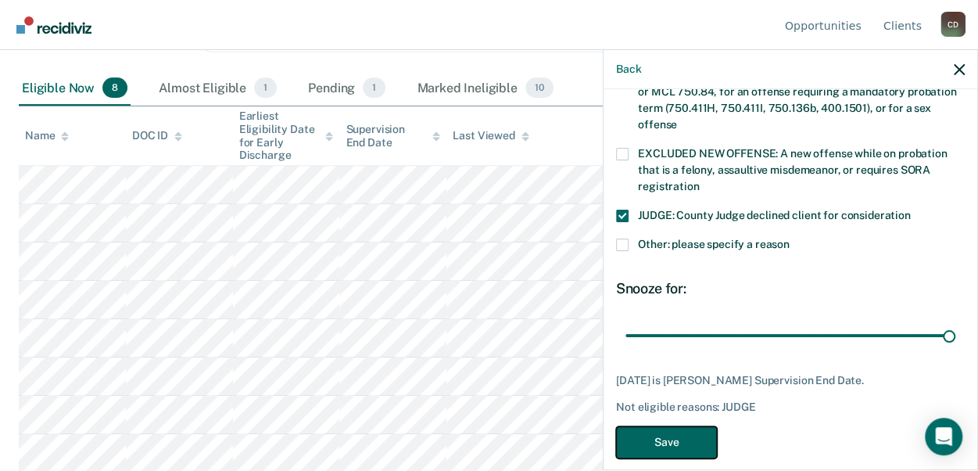
click at [692, 426] on button "Save" at bounding box center [666, 442] width 101 height 32
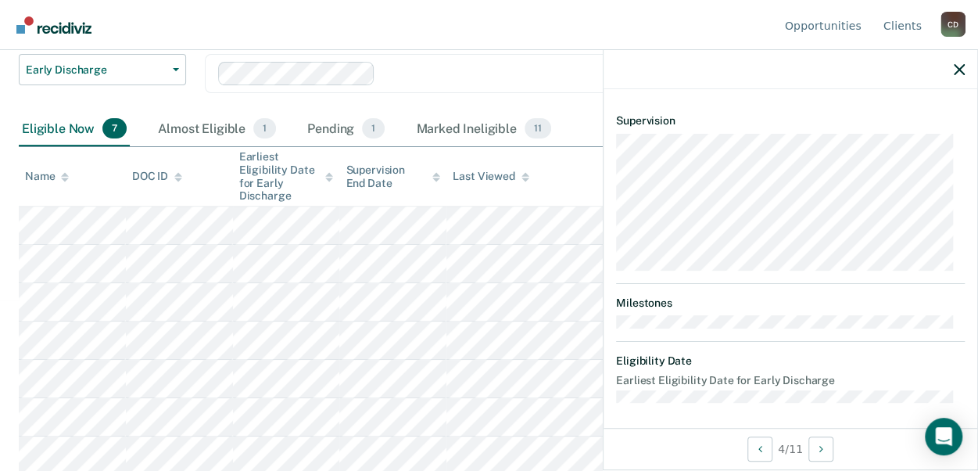
scroll to position [173, 0]
